Goal: Task Accomplishment & Management: Complete application form

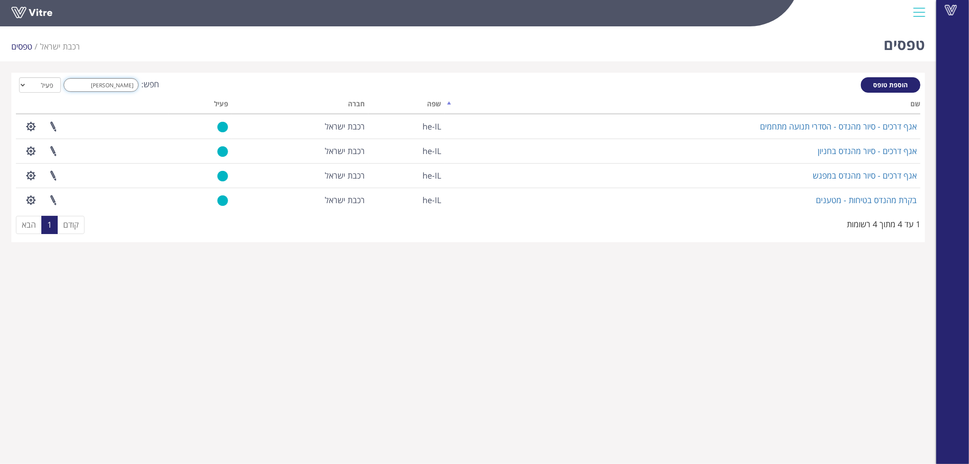
drag, startPoint x: 87, startPoint y: 85, endPoint x: 347, endPoint y: 80, distance: 260.3
click at [248, 82] on div "חפש: [PERSON_NAME] הכל פעיל לא פעיל" at bounding box center [468, 85] width 904 height 17
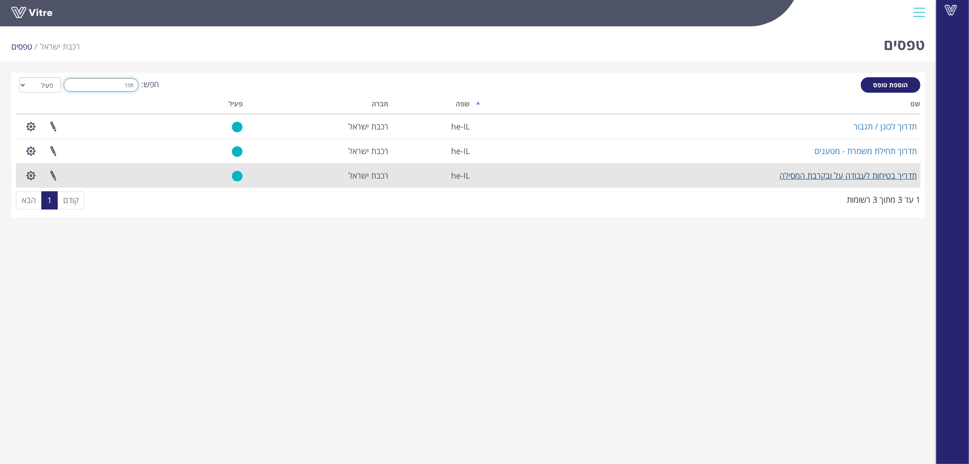
type input "תדר"
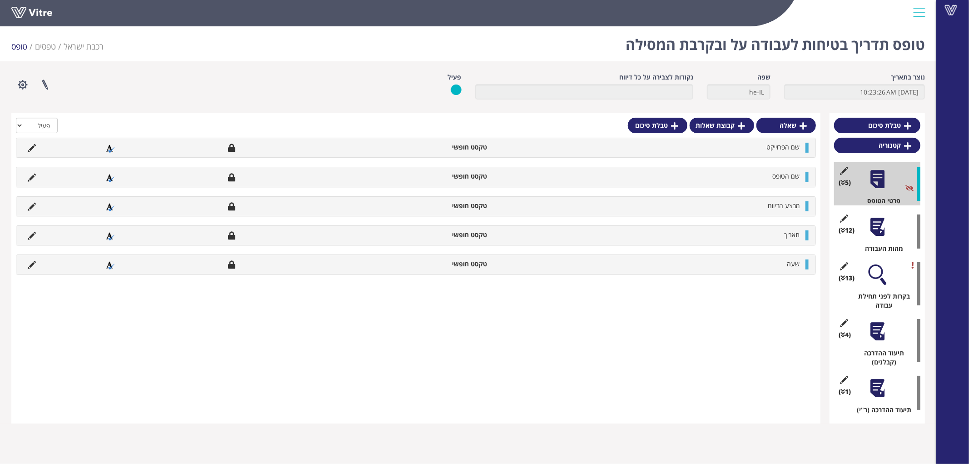
click at [877, 332] on div at bounding box center [877, 331] width 20 height 20
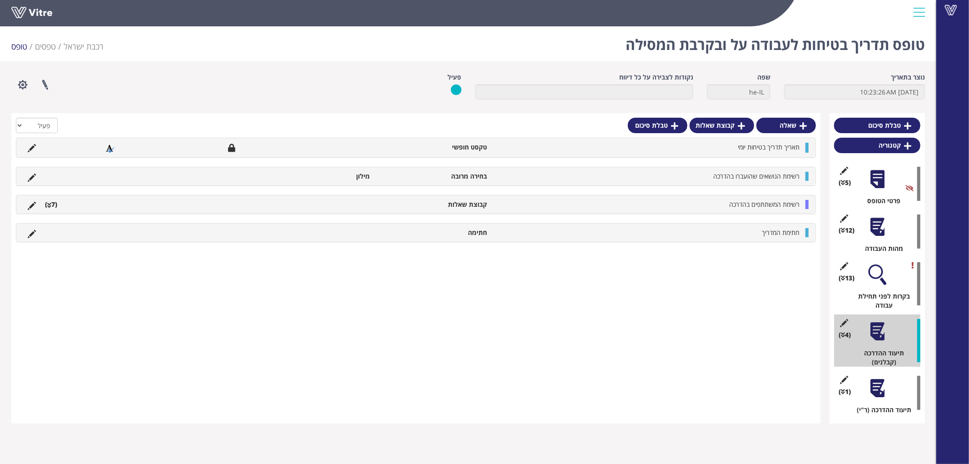
click at [748, 208] on span "רשימת המשתתפים בהדרכה" at bounding box center [764, 204] width 70 height 9
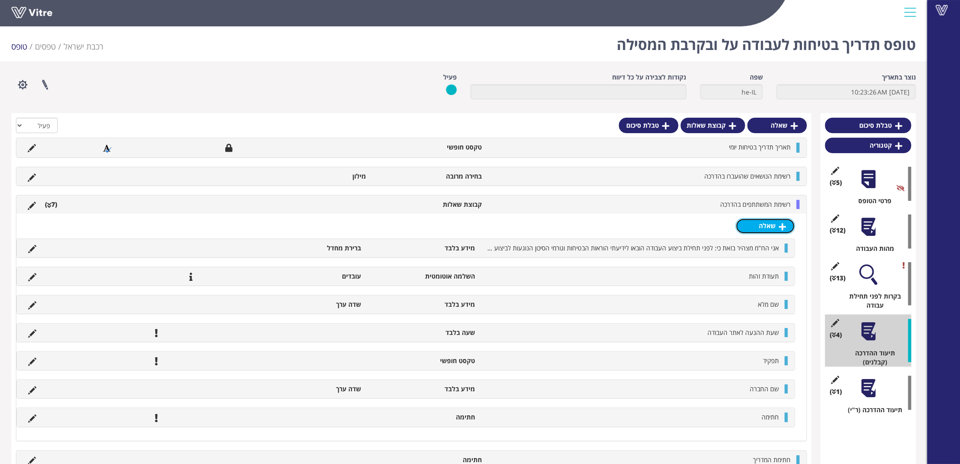
click at [775, 223] on link "שאלה" at bounding box center [765, 225] width 59 height 15
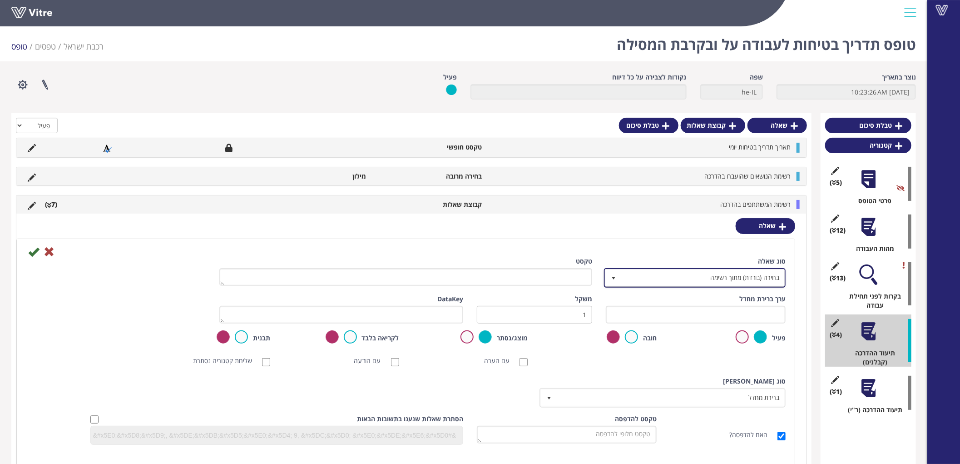
click at [747, 279] on span "בחירה (בודדת) מתוך רשימה" at bounding box center [703, 277] width 164 height 16
type input "ש"
click at [738, 297] on li "מידע בלבד" at bounding box center [686, 296] width 179 height 15
type input "מיד"
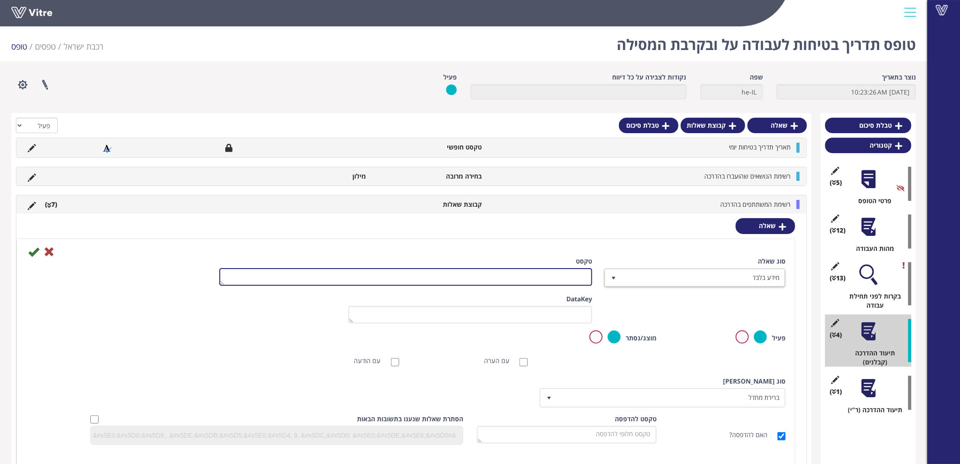
click at [570, 272] on textarea "טקסט" at bounding box center [405, 277] width 373 height 18
type textarea "מספר תעודת זהות"
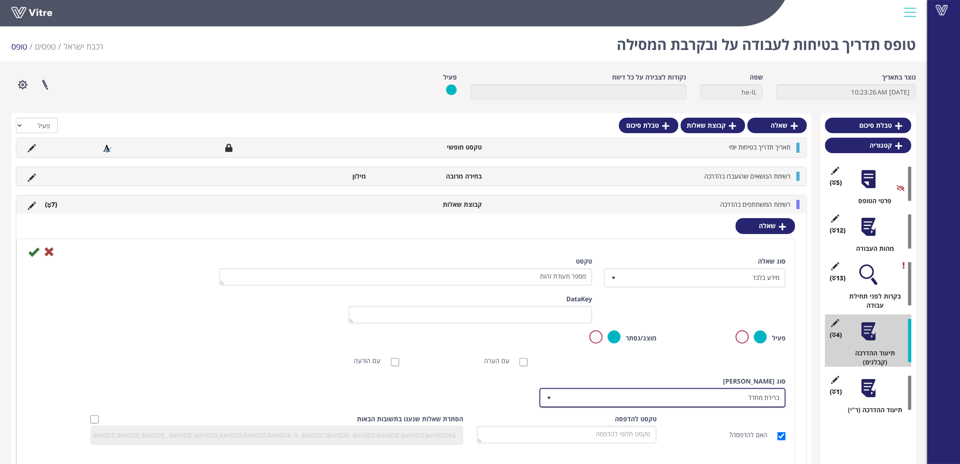
click at [750, 394] on span "ברירת מחדל" at bounding box center [671, 397] width 228 height 16
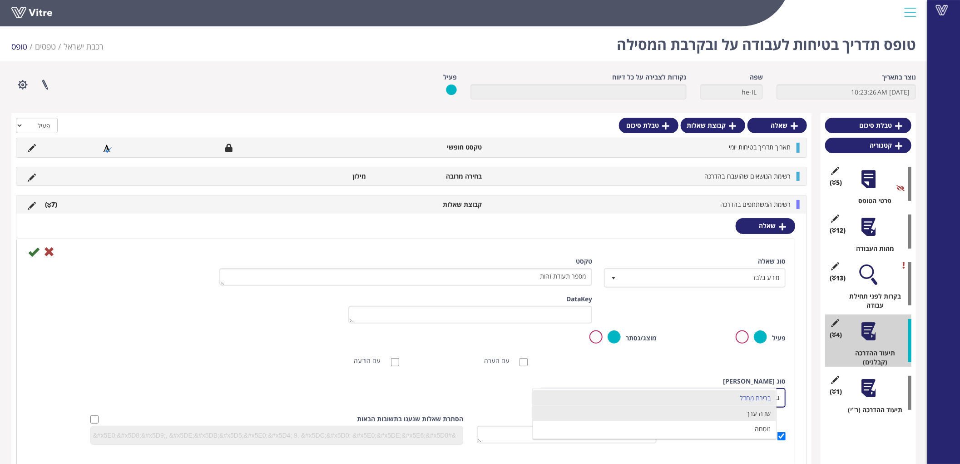
click at [755, 414] on li "שדה ערך" at bounding box center [654, 413] width 243 height 15
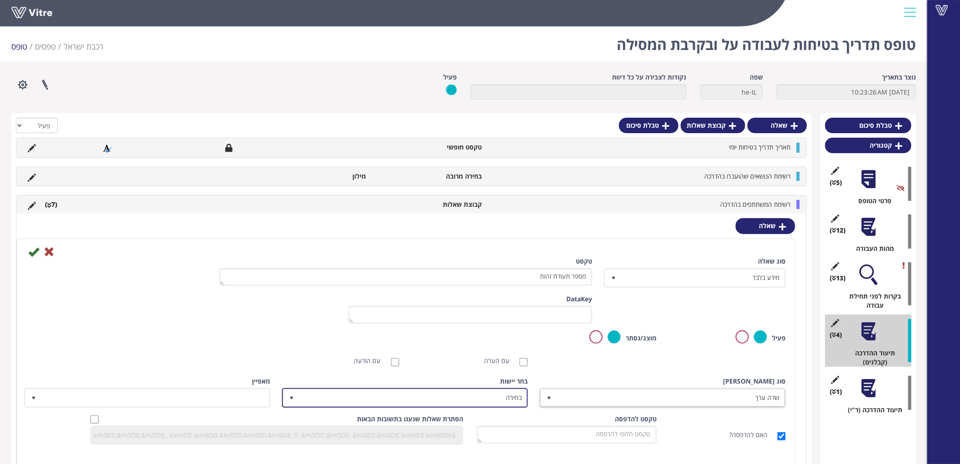
click at [466, 405] on span "בחירה" at bounding box center [405, 397] width 244 height 17
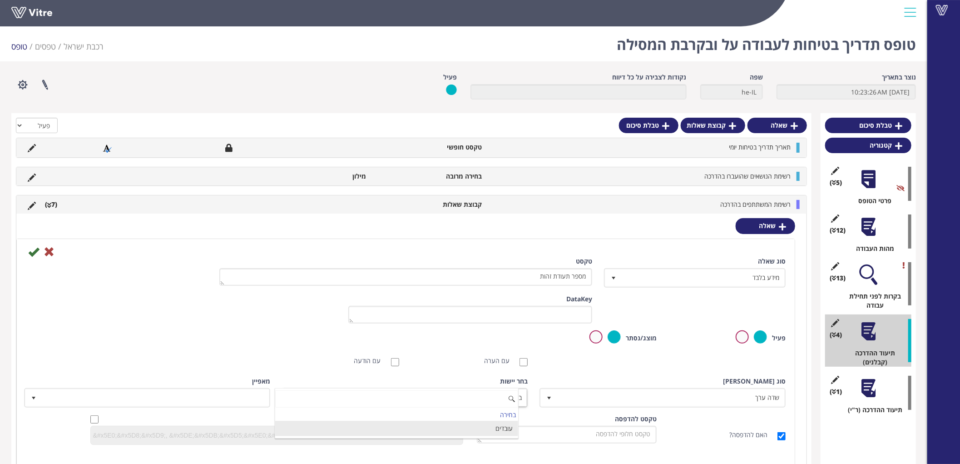
click at [474, 430] on li "עובדים" at bounding box center [396, 428] width 243 height 15
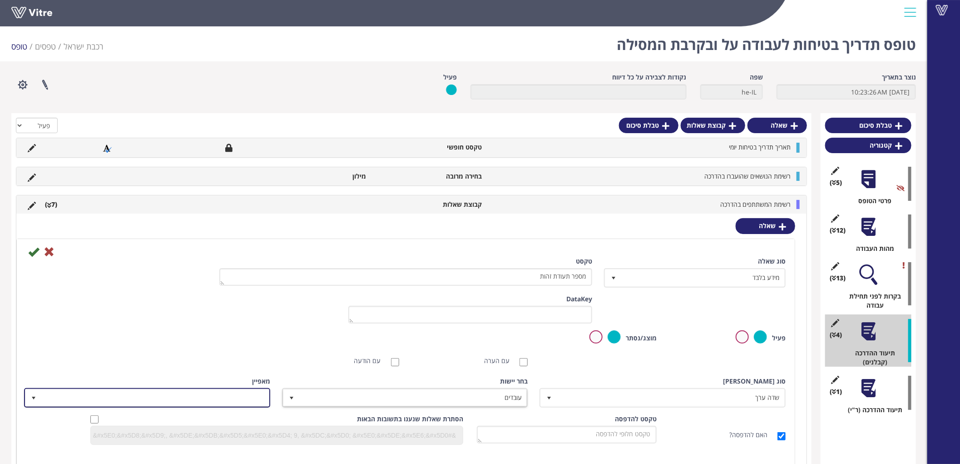
click at [233, 389] on span at bounding box center [155, 397] width 228 height 16
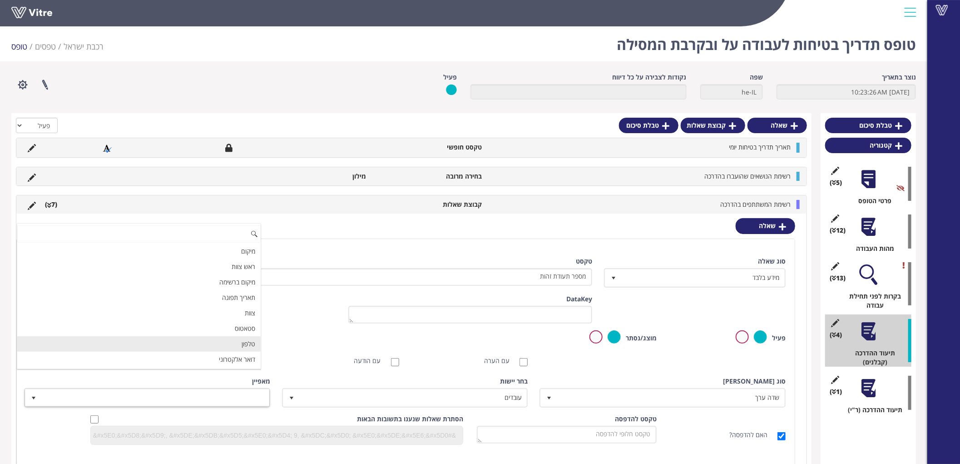
scroll to position [47, 0]
click at [241, 327] on li "מזהה חיצוני" at bounding box center [138, 328] width 243 height 15
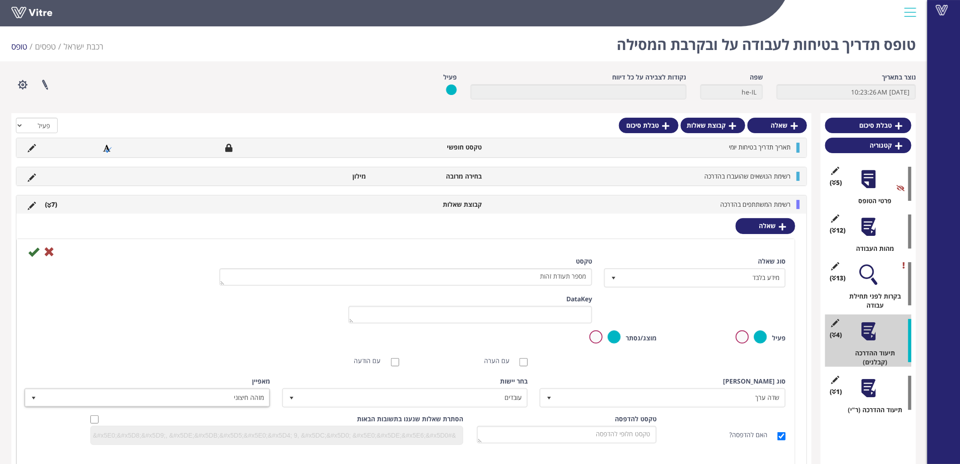
drag, startPoint x: 175, startPoint y: 317, endPoint x: 79, endPoint y: 246, distance: 119.2
click at [174, 317] on div "ערך ברירת מחדל משקל DataKey" at bounding box center [405, 312] width 773 height 36
click at [35, 250] on icon at bounding box center [33, 251] width 11 height 11
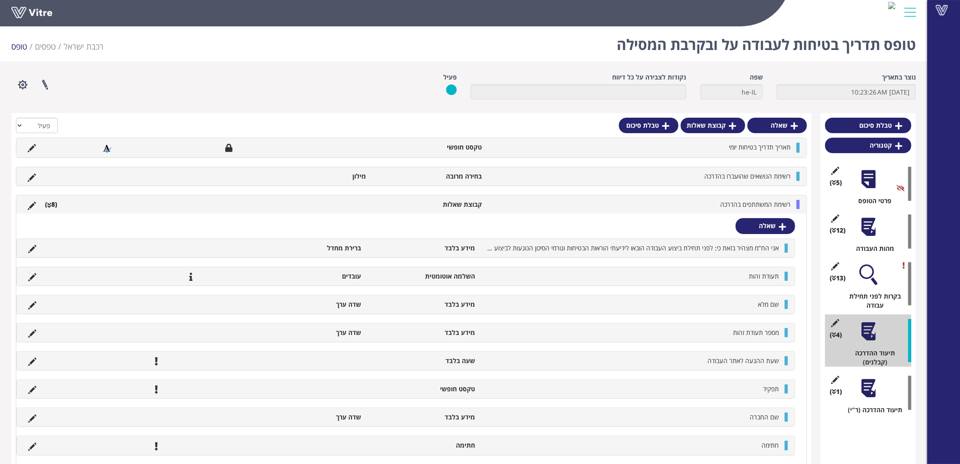
click at [803, 302] on div "שאלה אני הח"מ מצהיר בזאת כי: לפני תחילת ביצוע העבודה הובאו לידיעתי הוראות הבטיח…" at bounding box center [411, 340] width 790 height 255
